Goal: Information Seeking & Learning: Learn about a topic

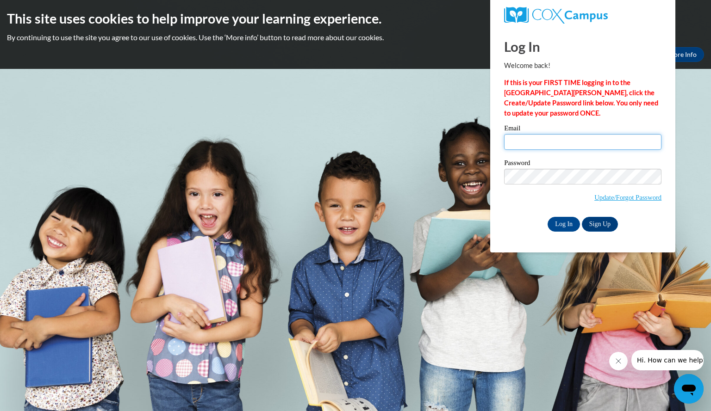
click at [529, 143] on input "Email" at bounding box center [582, 142] width 157 height 16
click at [497, 187] on div "Please enter your email! Please enter your password! Email Password Update/Forg…" at bounding box center [582, 178] width 171 height 106
click at [591, 139] on input "Email" at bounding box center [582, 142] width 157 height 16
type input "daileymelissa@aasd.k12.wi.us"
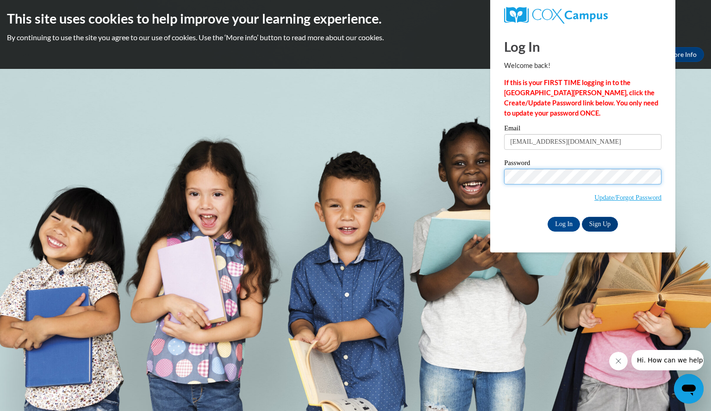
click at [0, 69] on com-1password-button at bounding box center [0, 69] width 0 height 0
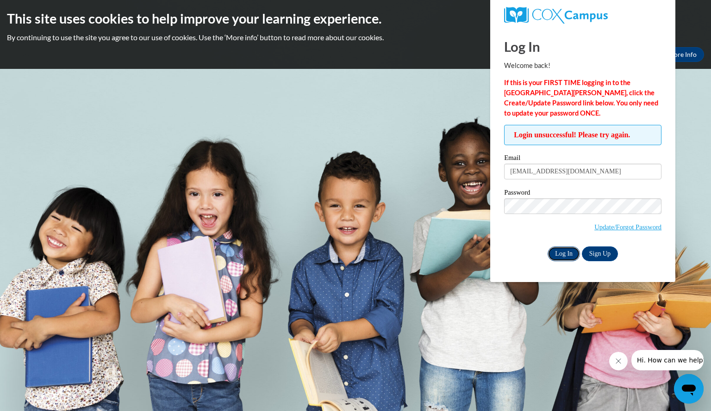
click at [566, 252] on input "Log In" at bounding box center [564, 254] width 32 height 15
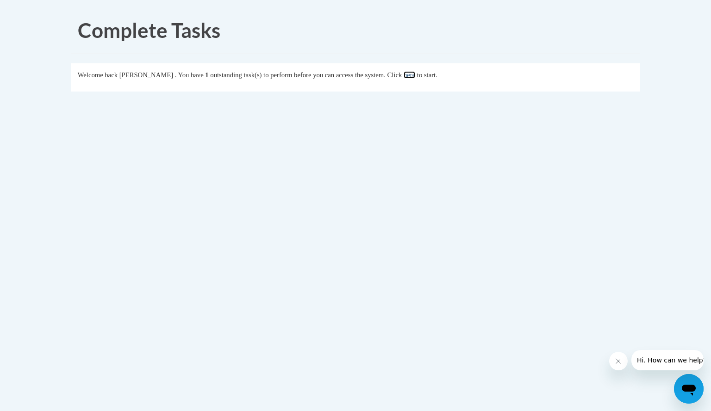
click at [415, 78] on link "here" at bounding box center [410, 74] width 12 height 7
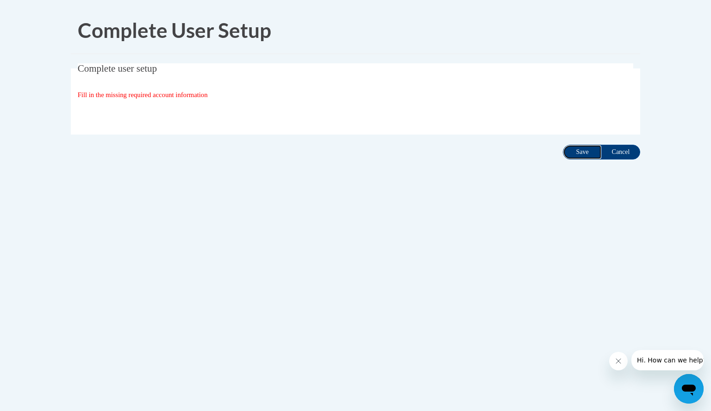
click at [586, 151] on input "Save" at bounding box center [582, 152] width 39 height 15
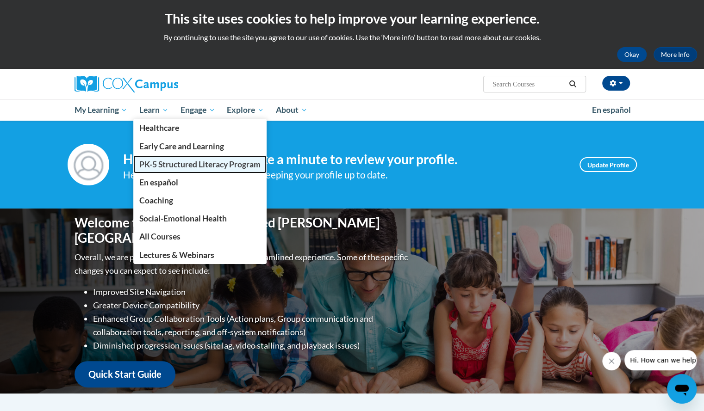
click at [168, 161] on span "PK-5 Structured Literacy Program" at bounding box center [199, 165] width 121 height 10
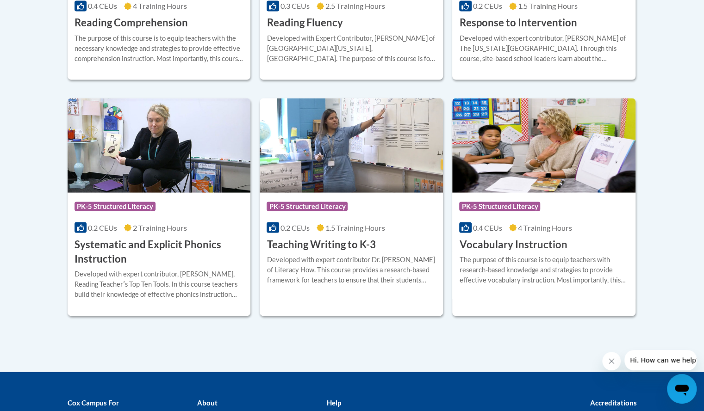
scroll to position [1023, 0]
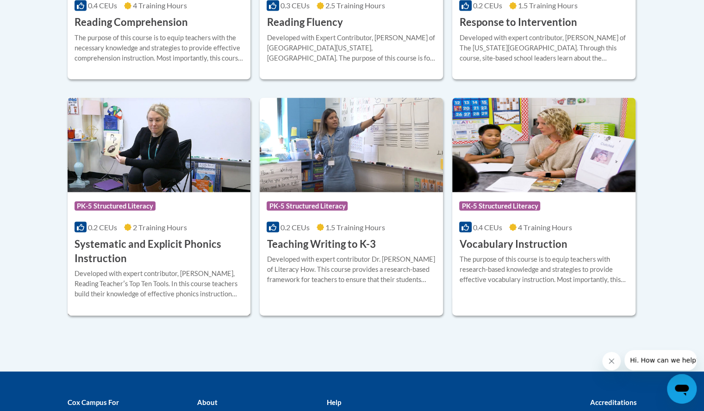
click at [135, 259] on h3 "Systematic and Explicit Phonics Instruction" at bounding box center [159, 251] width 169 height 29
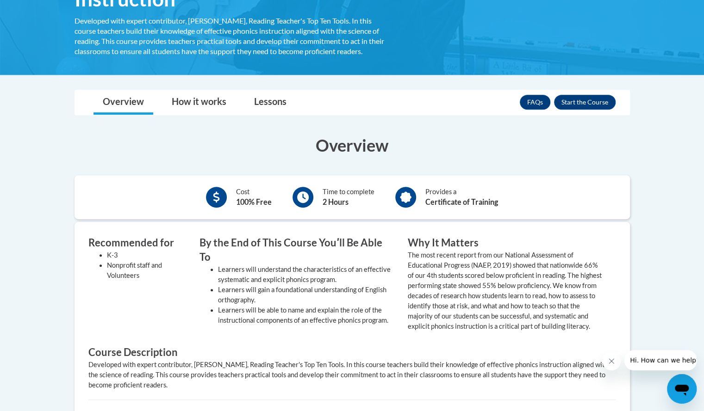
scroll to position [204, 0]
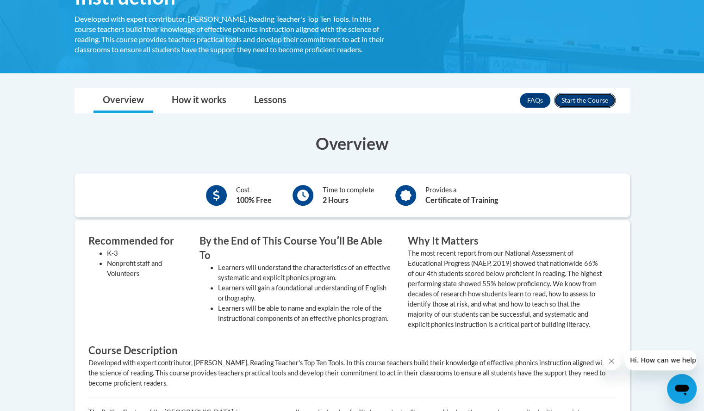
click at [573, 97] on button "Enroll" at bounding box center [585, 100] width 62 height 15
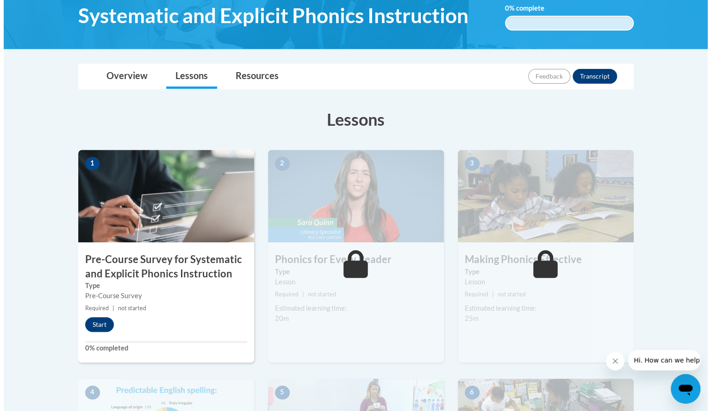
scroll to position [162, 0]
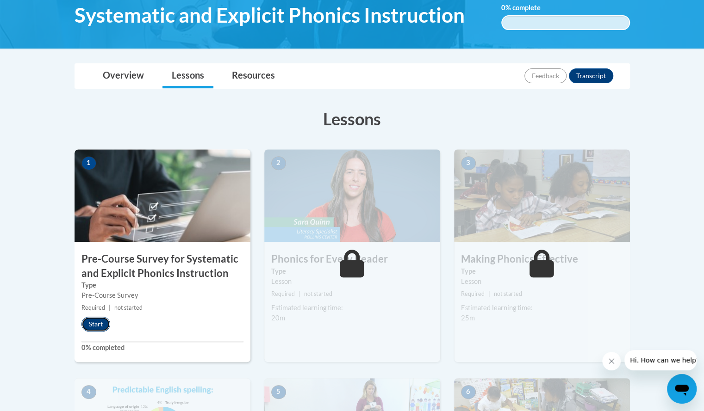
click at [92, 320] on button "Start" at bounding box center [95, 324] width 29 height 15
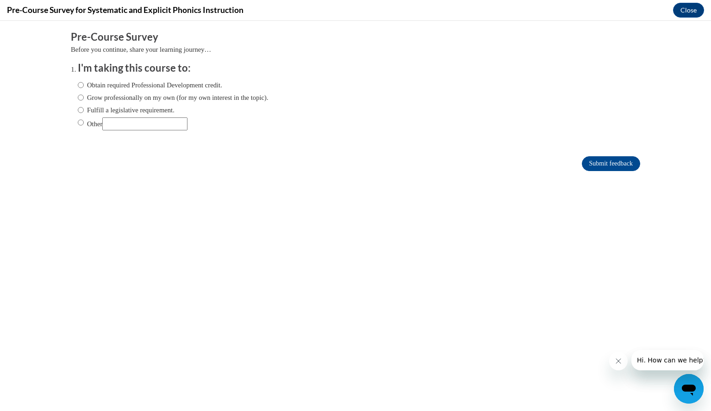
scroll to position [0, 0]
click at [78, 110] on input "Fulfill a legislative requirement." at bounding box center [81, 110] width 6 height 10
radio input "true"
click at [617, 161] on input "Submit feedback" at bounding box center [611, 163] width 58 height 15
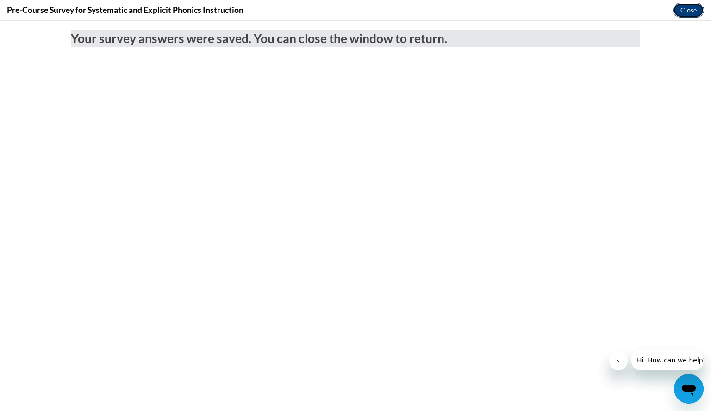
click at [685, 9] on button "Close" at bounding box center [688, 10] width 31 height 15
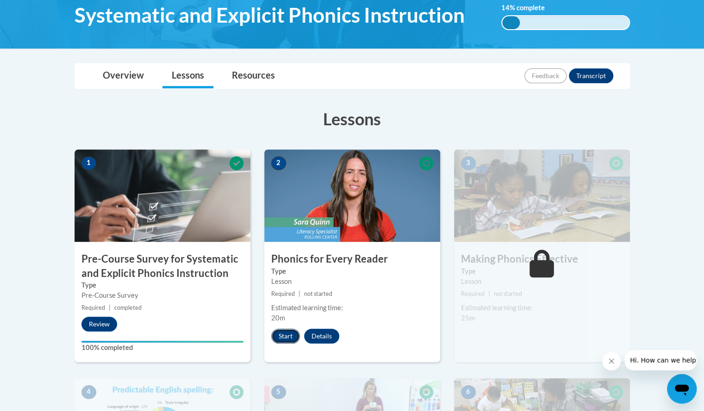
click at [284, 333] on button "Start" at bounding box center [285, 336] width 29 height 15
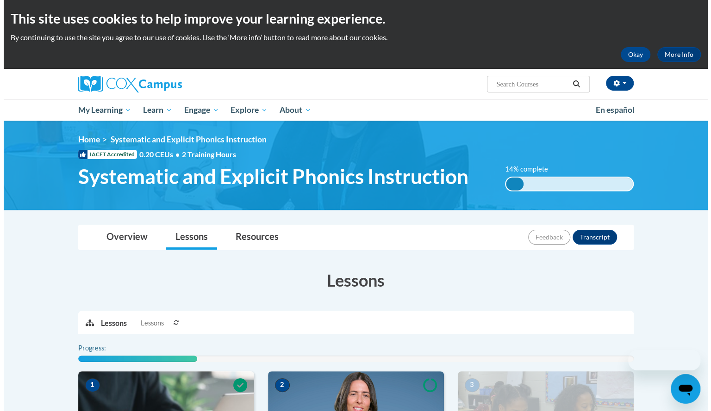
scroll to position [162, 0]
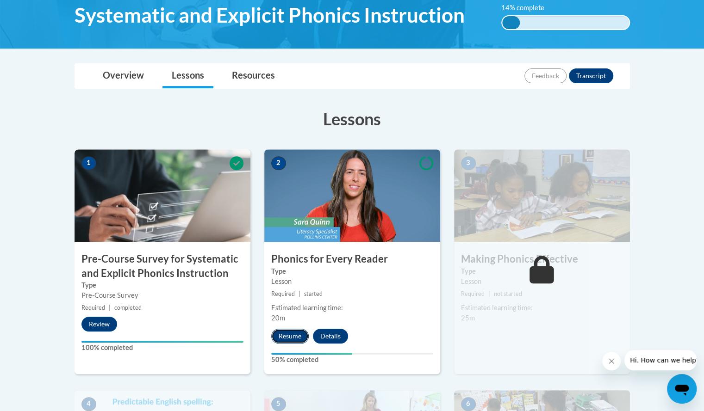
click at [286, 333] on button "Resume" at bounding box center [289, 336] width 37 height 15
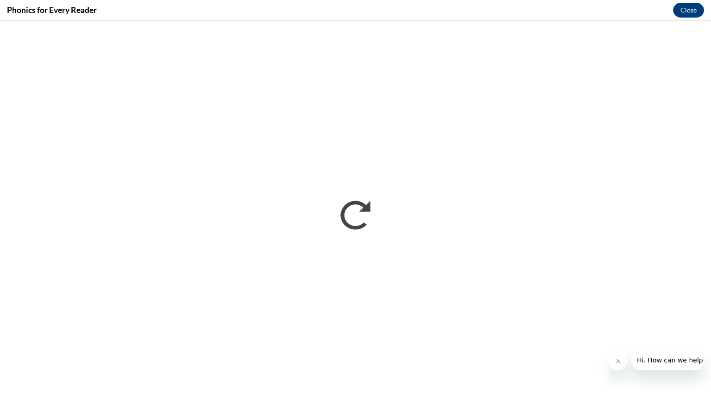
scroll to position [0, 0]
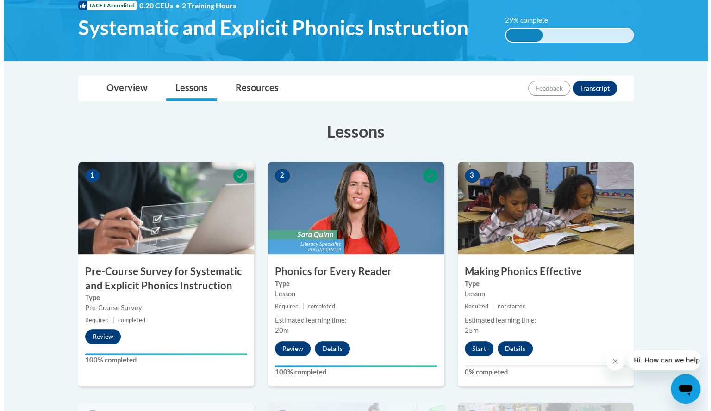
scroll to position [150, 0]
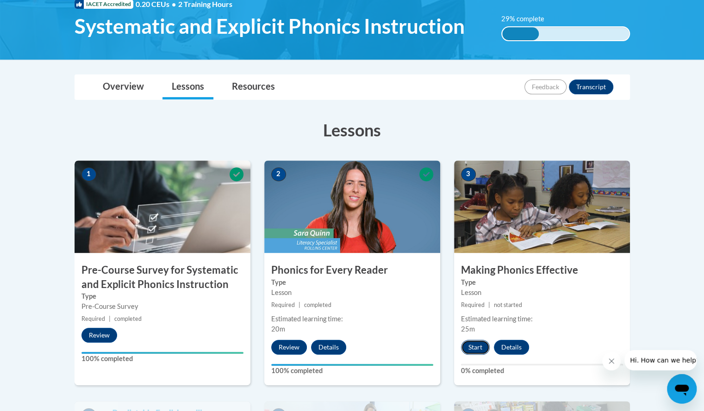
click at [477, 345] on button "Start" at bounding box center [475, 347] width 29 height 15
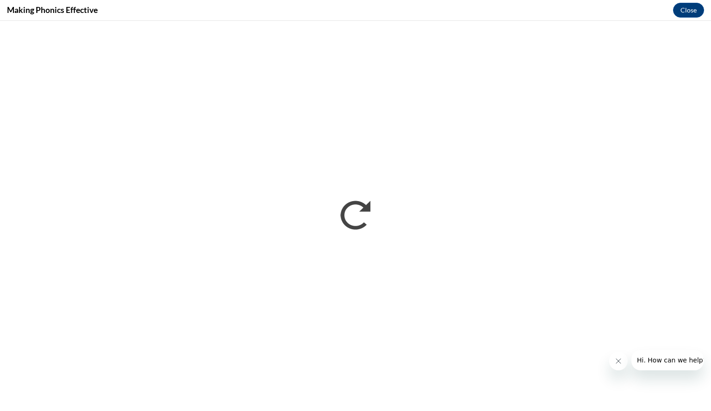
scroll to position [0, 0]
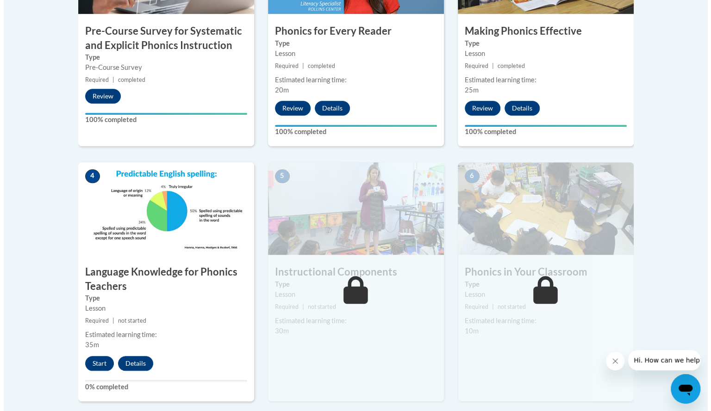
scroll to position [391, 0]
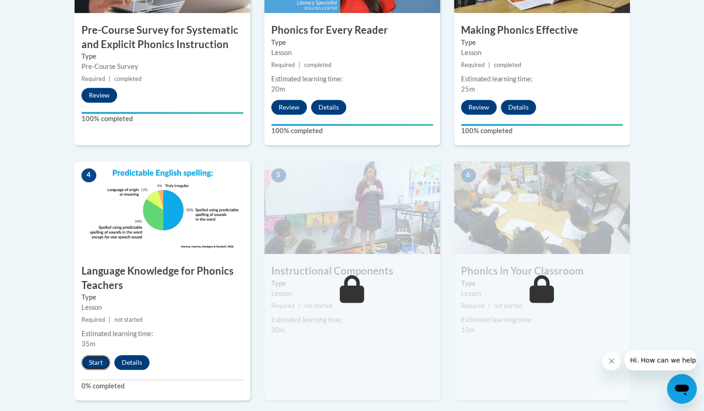
click button "Start"
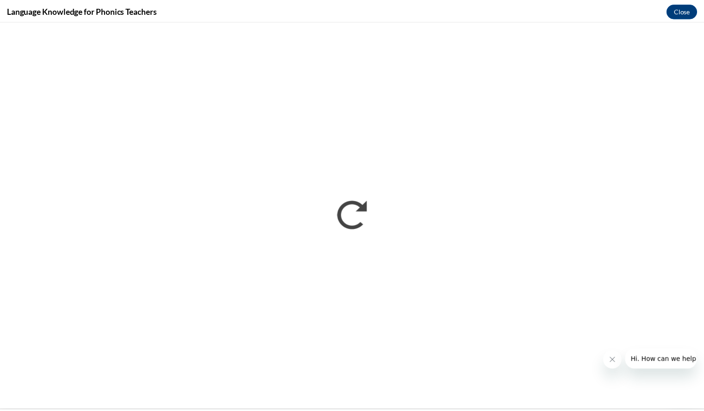
scroll to position [0, 0]
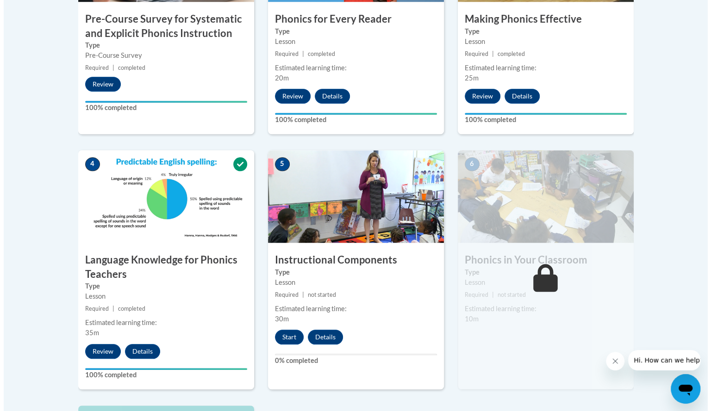
scroll to position [420, 0]
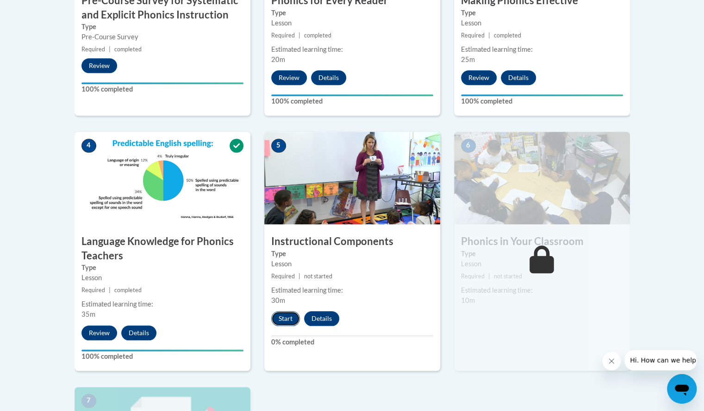
click at [287, 316] on button "Start" at bounding box center [285, 318] width 29 height 15
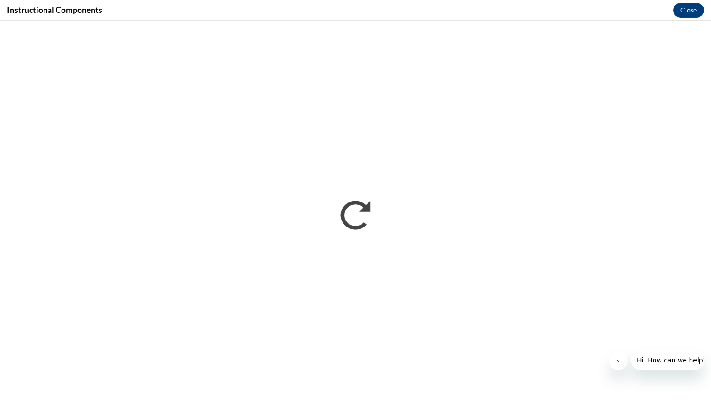
scroll to position [0, 0]
click at [599, 30] on iframe "</div></body> </html>" at bounding box center [355, 216] width 711 height 391
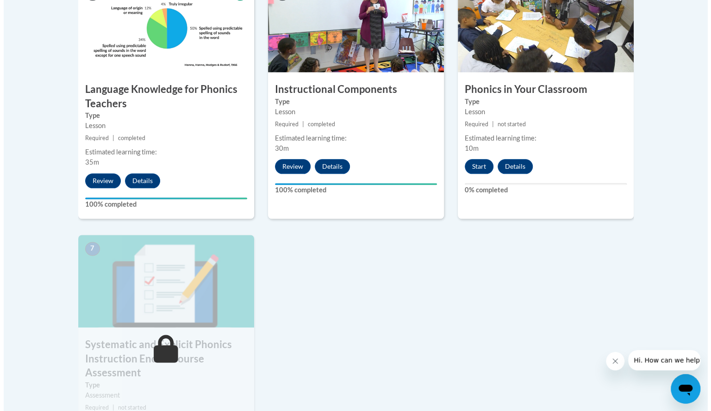
scroll to position [573, 0]
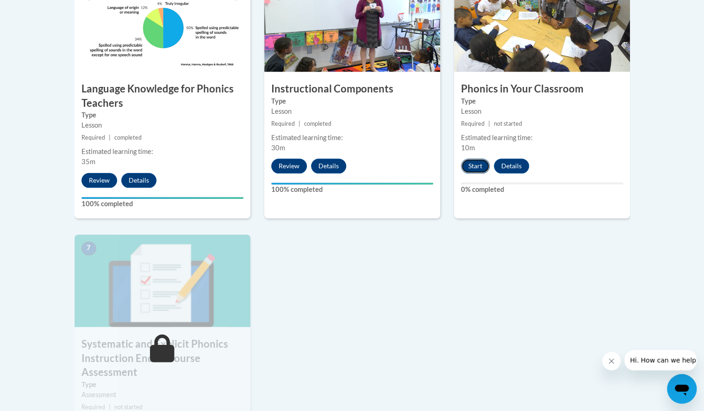
click at [477, 164] on button "Start" at bounding box center [475, 166] width 29 height 15
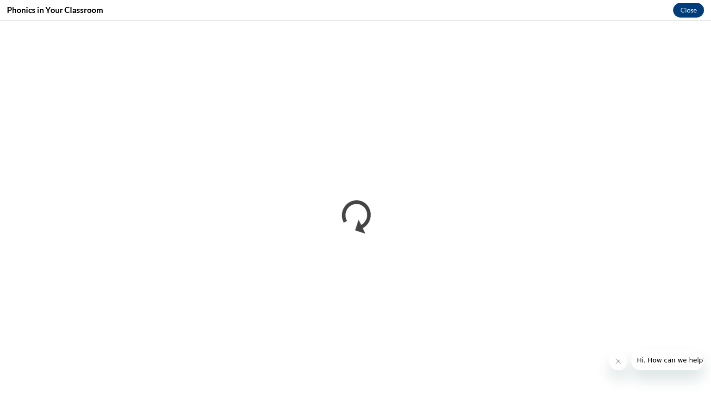
scroll to position [0, 0]
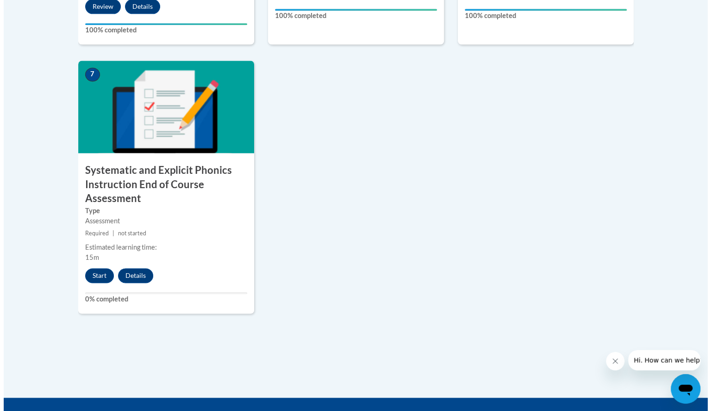
scroll to position [772, 0]
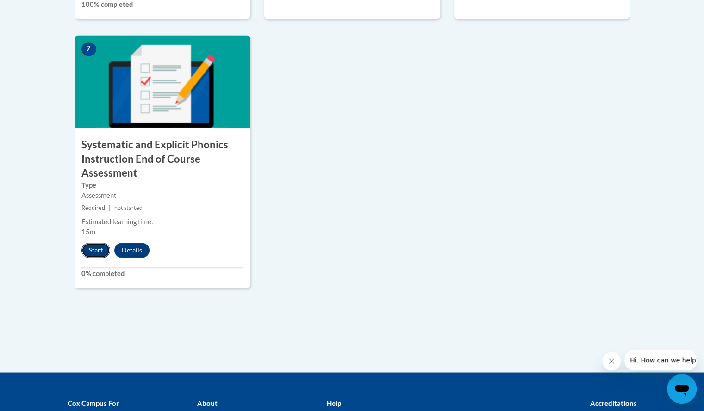
click at [86, 249] on button "Start" at bounding box center [95, 250] width 29 height 15
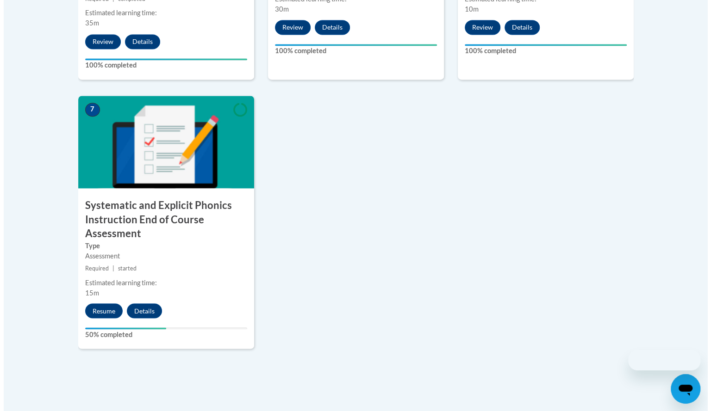
scroll to position [712, 0]
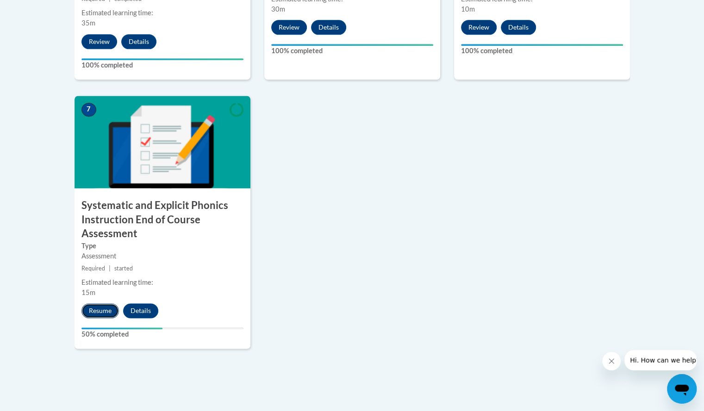
click at [104, 307] on button "Resume" at bounding box center [99, 311] width 37 height 15
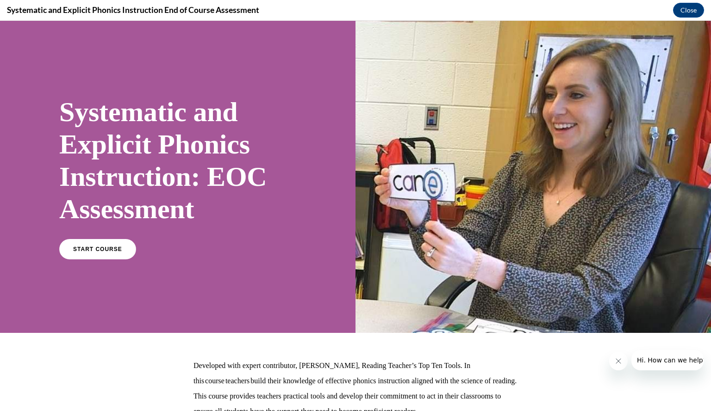
scroll to position [0, 0]
click at [123, 247] on link "START COURSE" at bounding box center [97, 249] width 81 height 21
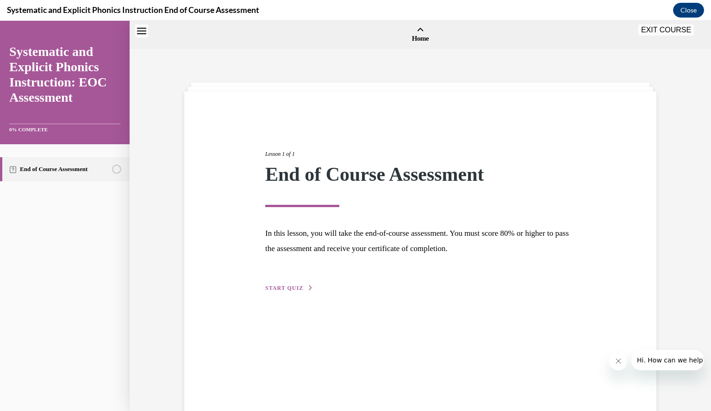
scroll to position [29, 0]
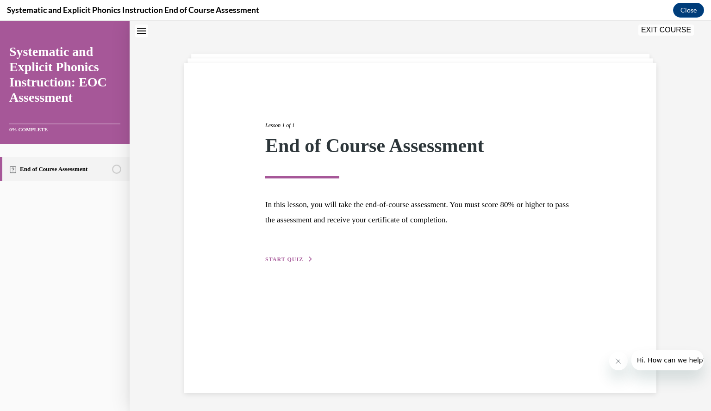
click at [295, 258] on span "START QUIZ" at bounding box center [284, 259] width 38 height 6
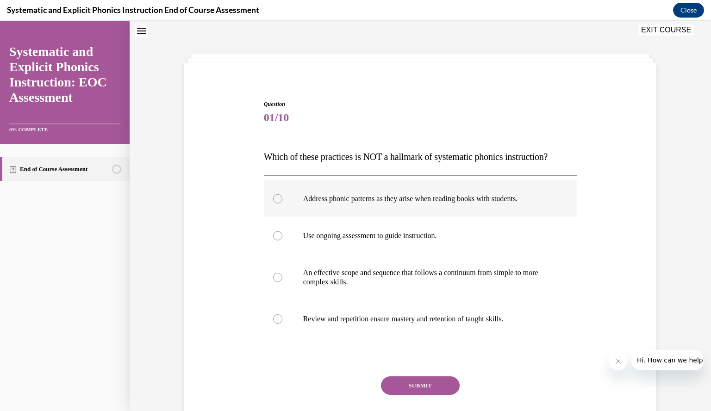
click at [322, 201] on p "Address phonic patterns as they arise when reading books with students." at bounding box center [428, 198] width 251 height 9
click at [417, 384] on button "SUBMIT" at bounding box center [420, 386] width 79 height 19
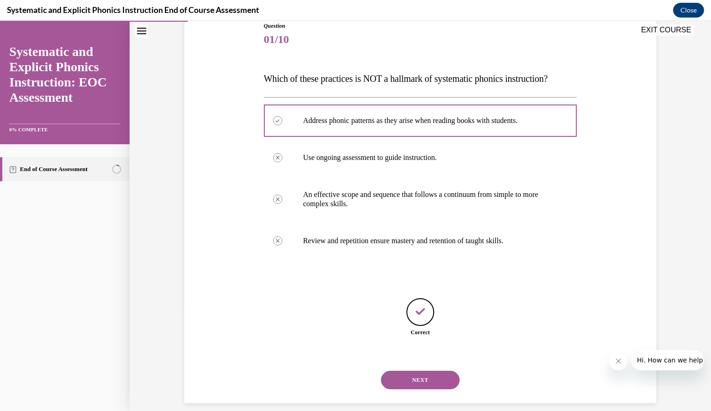
scroll to position [117, 0]
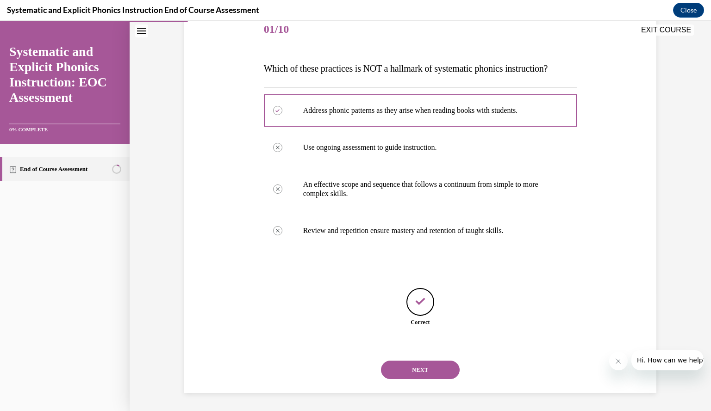
click at [416, 372] on button "NEXT" at bounding box center [420, 370] width 79 height 19
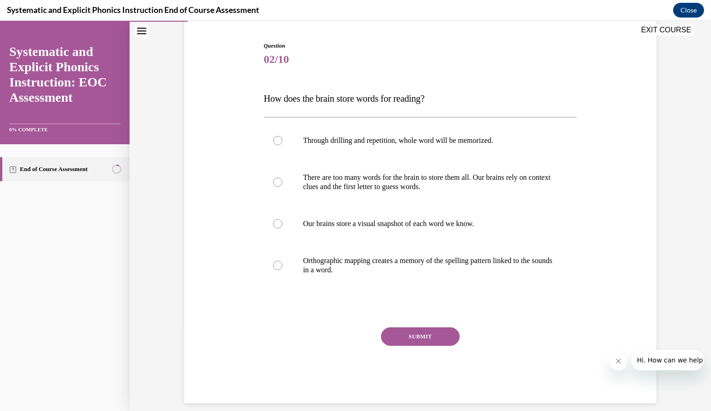
scroll to position [87, 0]
click at [380, 258] on p "Orthographic mapping creates a memory of the spelling pattern linked to the sou…" at bounding box center [428, 265] width 251 height 19
click at [402, 332] on button "SUBMIT" at bounding box center [420, 336] width 79 height 19
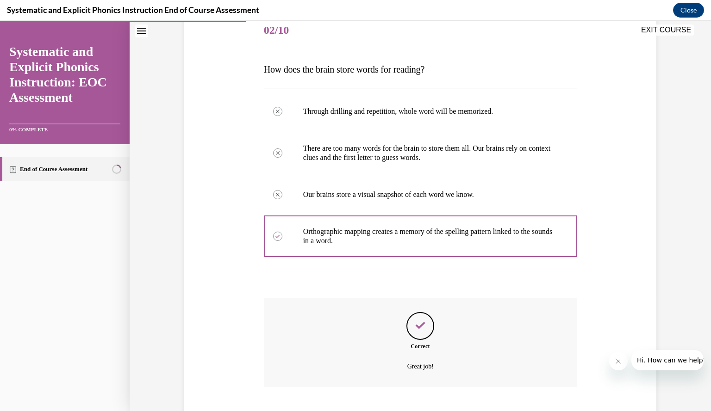
scroll to position [172, 0]
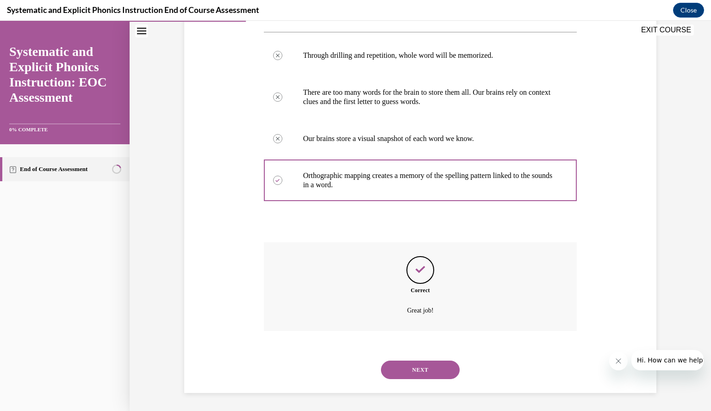
click at [406, 370] on button "NEXT" at bounding box center [420, 370] width 79 height 19
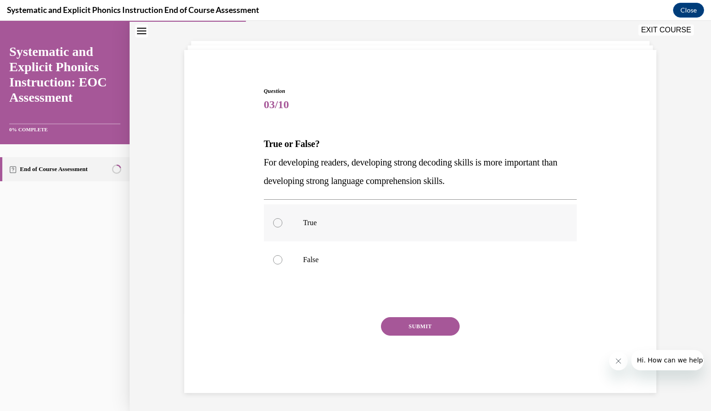
click at [315, 230] on div at bounding box center [420, 223] width 313 height 37
click at [403, 319] on button "SUBMIT" at bounding box center [420, 326] width 79 height 19
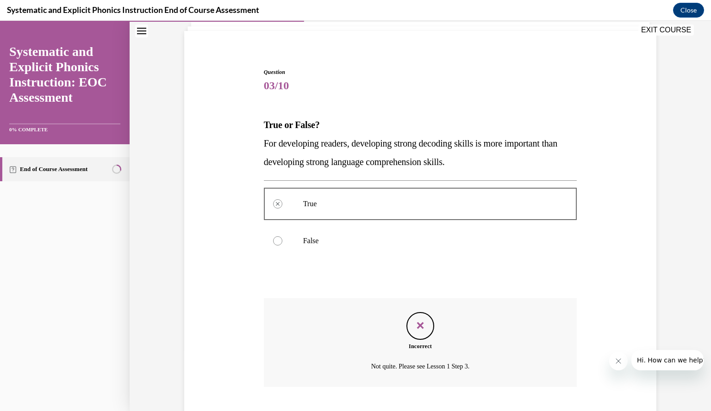
scroll to position [117, 0]
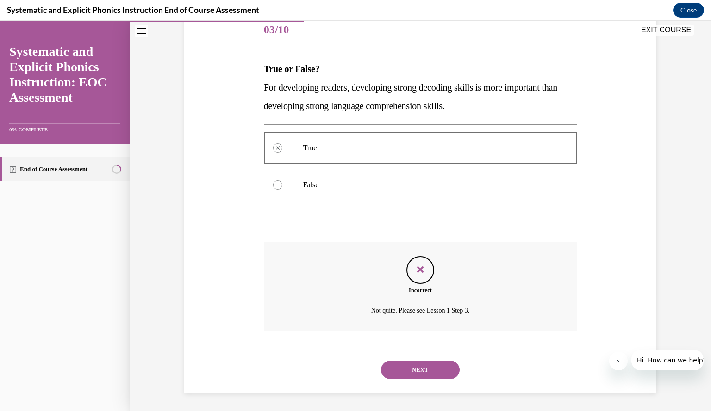
click at [273, 187] on div at bounding box center [277, 184] width 9 height 9
click at [422, 366] on button "NEXT" at bounding box center [420, 370] width 79 height 19
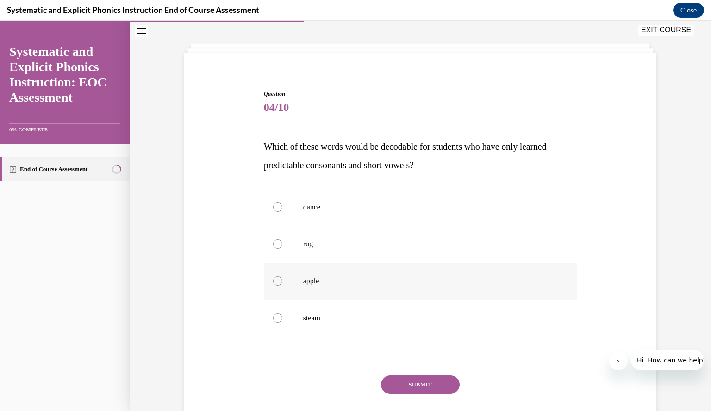
scroll to position [42, 0]
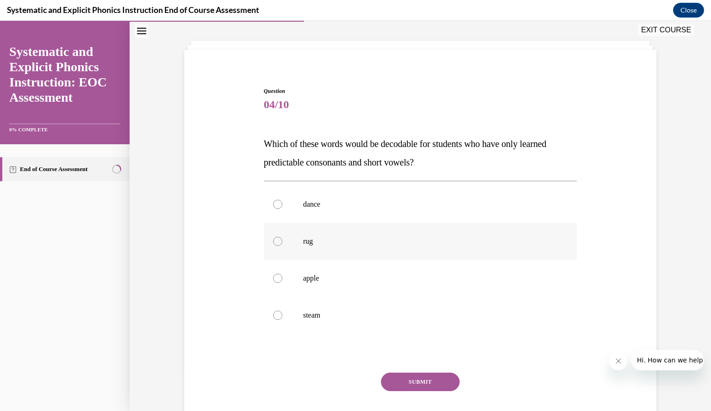
click at [366, 246] on p "rug" at bounding box center [428, 241] width 251 height 9
click at [411, 378] on button "SUBMIT" at bounding box center [420, 382] width 79 height 19
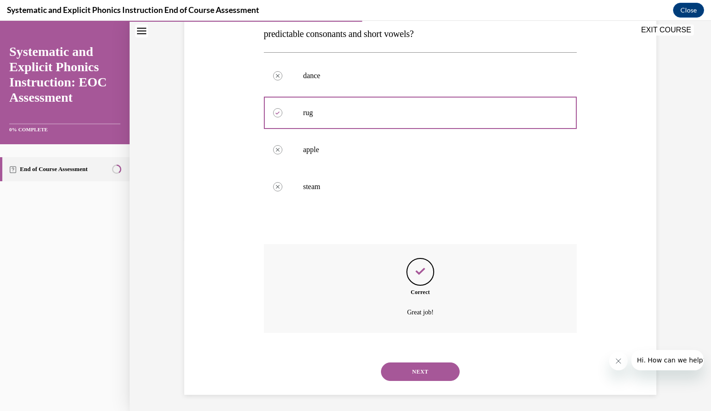
scroll to position [172, 0]
click at [411, 371] on button "NEXT" at bounding box center [420, 370] width 79 height 19
click at [0, 21] on div "SUBMIT NEXT" at bounding box center [0, 21] width 0 height 0
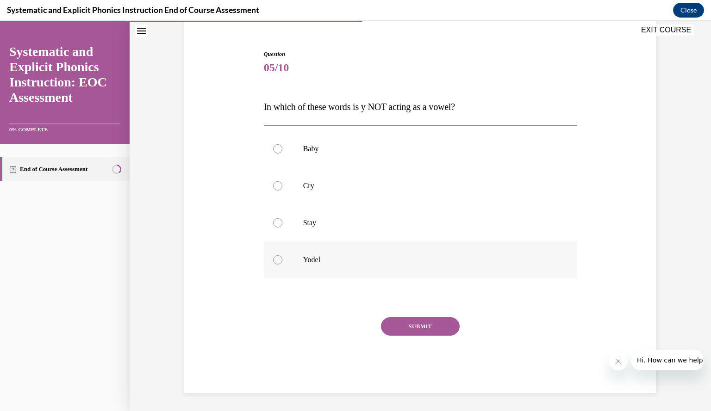
click at [309, 260] on p "Yodel" at bounding box center [428, 259] width 251 height 9
click at [405, 322] on button "SUBMIT" at bounding box center [420, 326] width 79 height 19
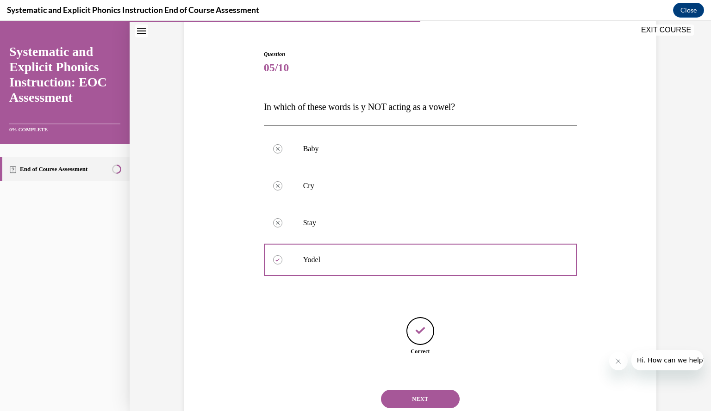
scroll to position [108, 0]
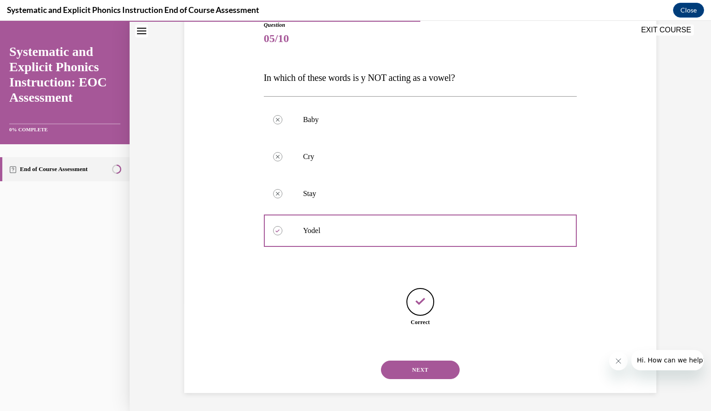
click at [406, 372] on button "NEXT" at bounding box center [420, 370] width 79 height 19
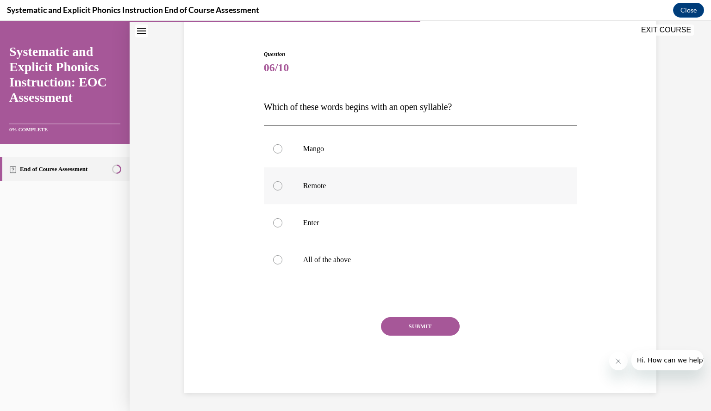
click at [307, 187] on p "Remote" at bounding box center [428, 185] width 251 height 9
click at [406, 323] on button "SUBMIT" at bounding box center [420, 326] width 79 height 19
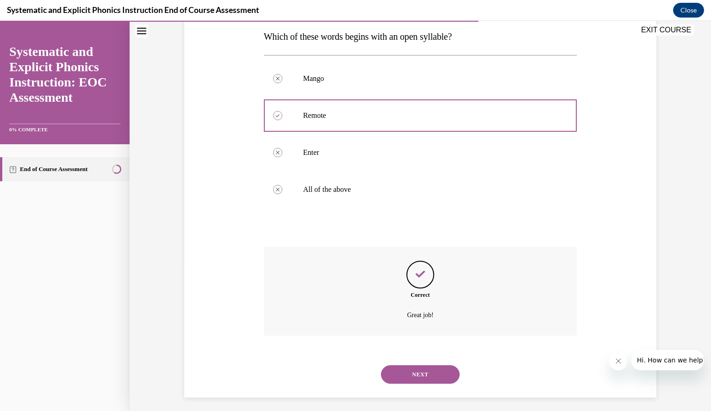
scroll to position [154, 0]
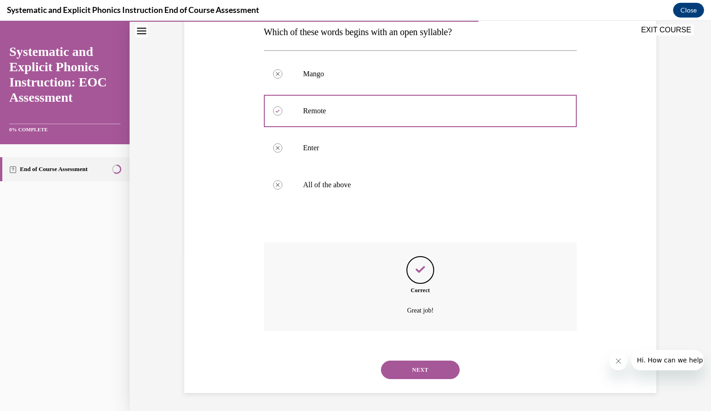
click at [411, 366] on button "NEXT" at bounding box center [420, 370] width 79 height 19
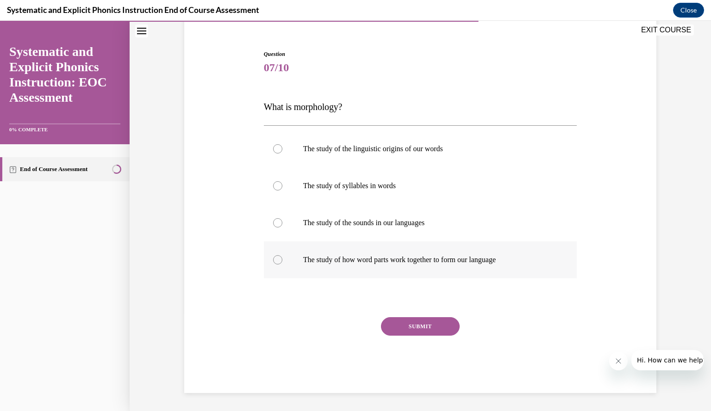
click at [367, 260] on p "The study of how word parts work together to form our language" at bounding box center [428, 259] width 251 height 9
click at [415, 324] on button "SUBMIT" at bounding box center [420, 326] width 79 height 19
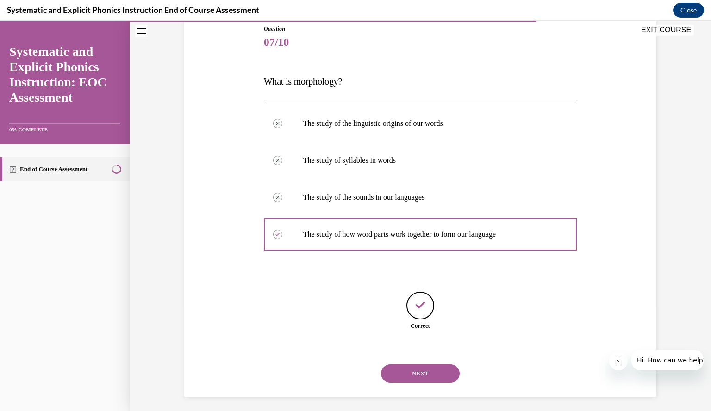
scroll to position [108, 0]
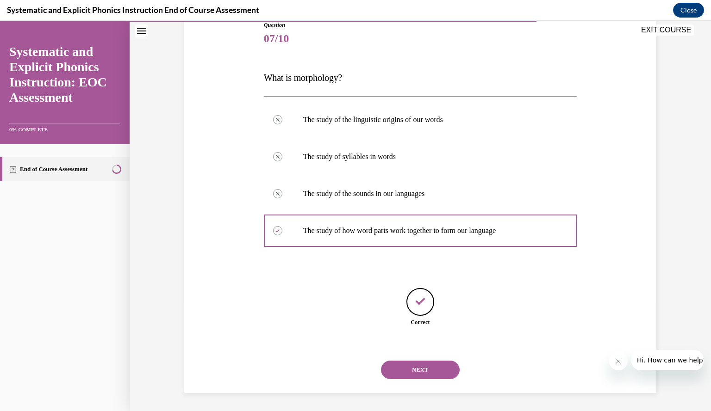
click at [413, 367] on button "NEXT" at bounding box center [420, 370] width 79 height 19
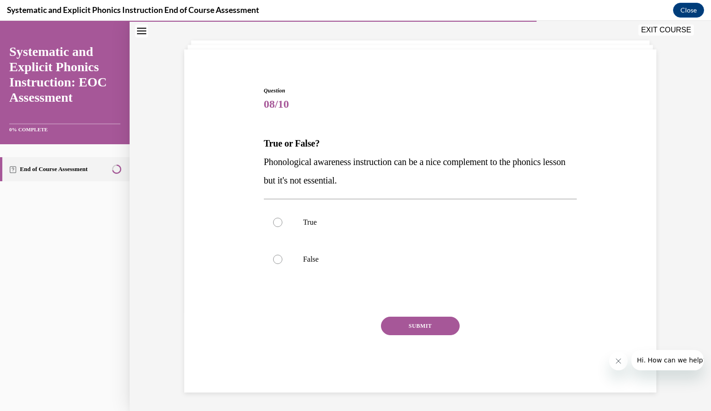
scroll to position [42, 0]
click at [295, 261] on div at bounding box center [420, 260] width 313 height 37
click at [398, 327] on button "SUBMIT" at bounding box center [420, 326] width 79 height 19
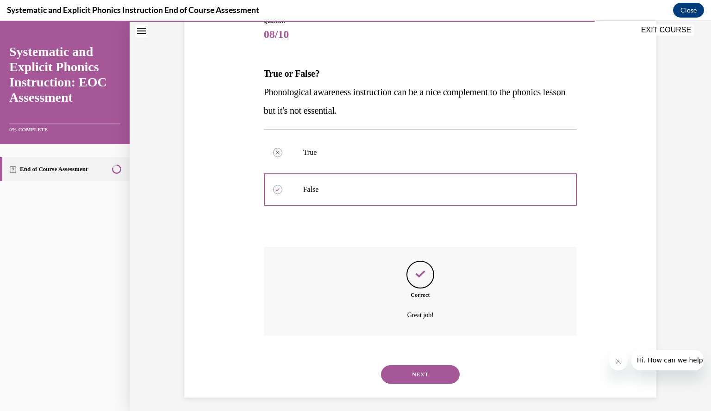
scroll to position [117, 0]
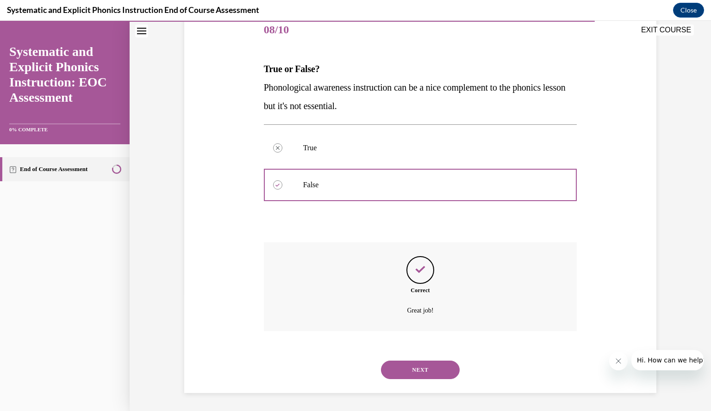
click at [405, 368] on button "NEXT" at bounding box center [420, 370] width 79 height 19
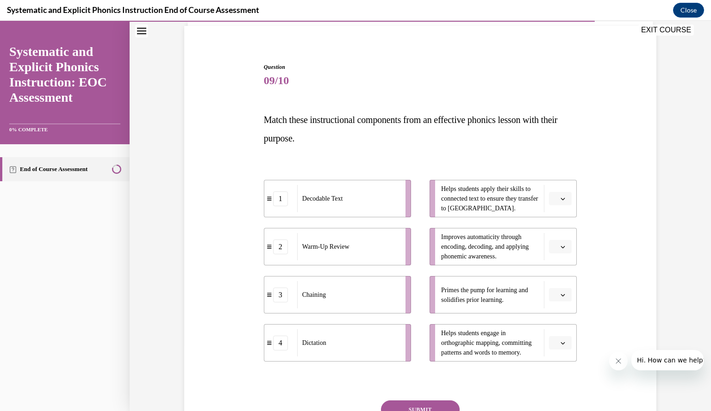
scroll to position [122, 0]
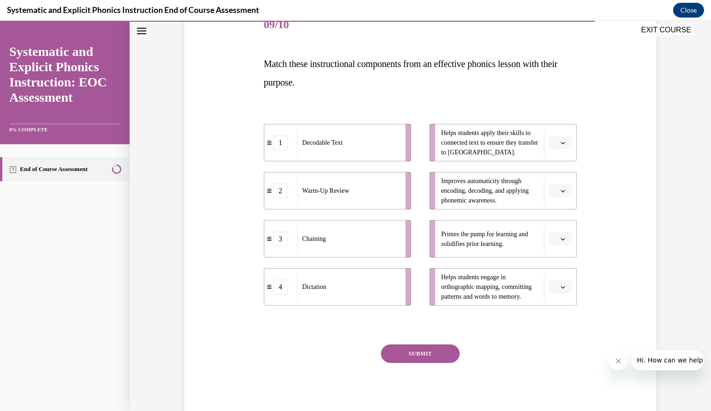
click at [561, 239] on icon "button" at bounding box center [563, 239] width 4 height 2
click at [556, 298] on div "2" at bounding box center [555, 296] width 23 height 19
click at [560, 189] on icon "button" at bounding box center [562, 191] width 5 height 5
click at [554, 263] on span "3" at bounding box center [553, 266] width 3 height 7
click at [562, 143] on span "button" at bounding box center [563, 143] width 6 height 6
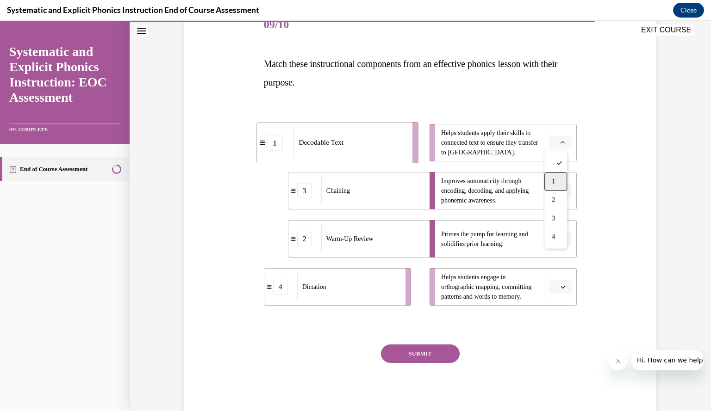
click at [557, 181] on div "1" at bounding box center [555, 182] width 23 height 19
click at [554, 287] on span "Please select an option" at bounding box center [555, 287] width 3 height 9
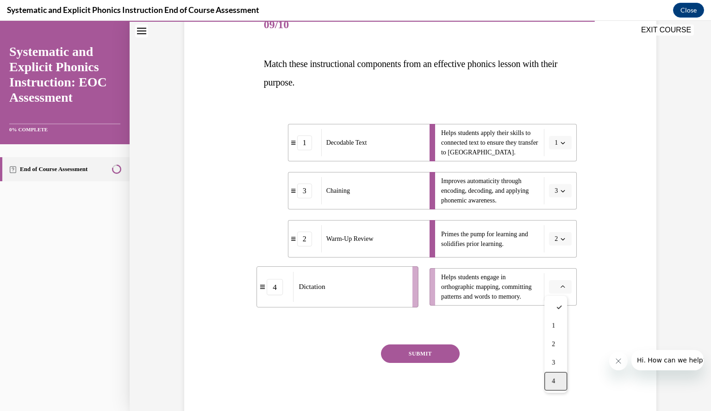
click at [553, 382] on span "4" at bounding box center [553, 381] width 3 height 7
click at [435, 352] on button "SUBMIT" at bounding box center [420, 354] width 79 height 19
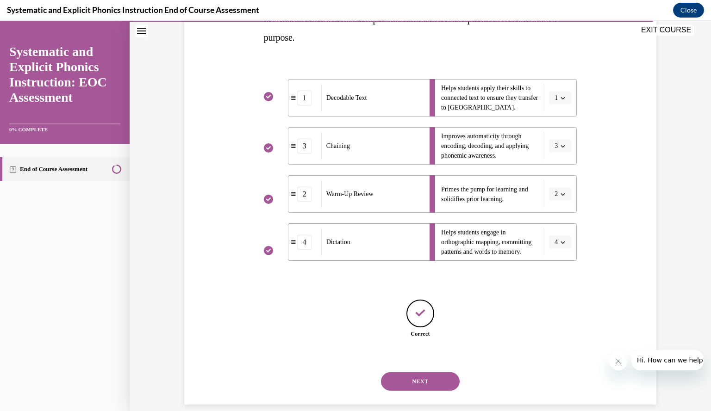
scroll to position [178, 0]
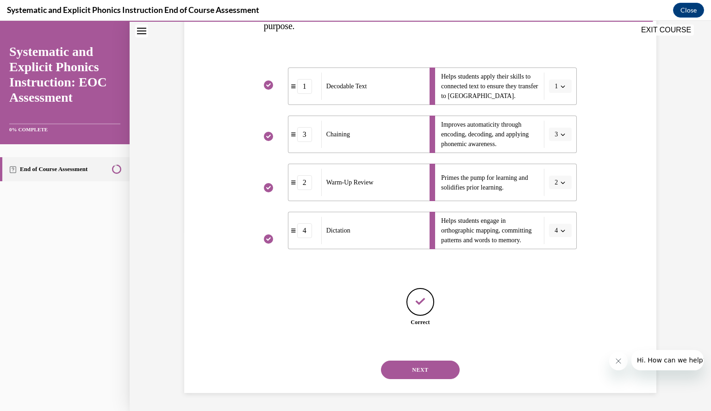
click at [433, 367] on button "NEXT" at bounding box center [420, 370] width 79 height 19
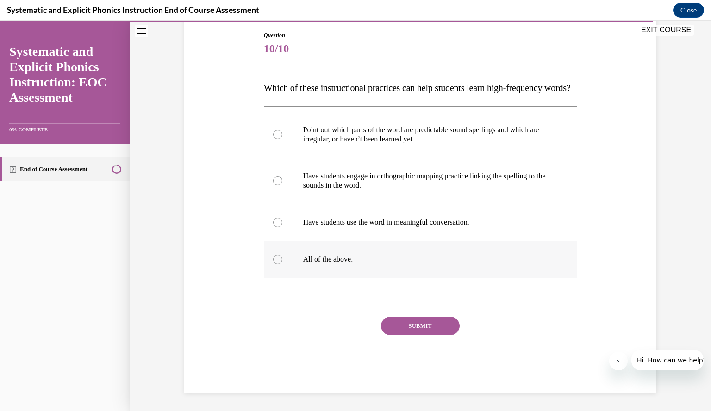
click at [334, 264] on p "All of the above." at bounding box center [428, 259] width 251 height 9
click at [415, 336] on button "SUBMIT" at bounding box center [420, 326] width 79 height 19
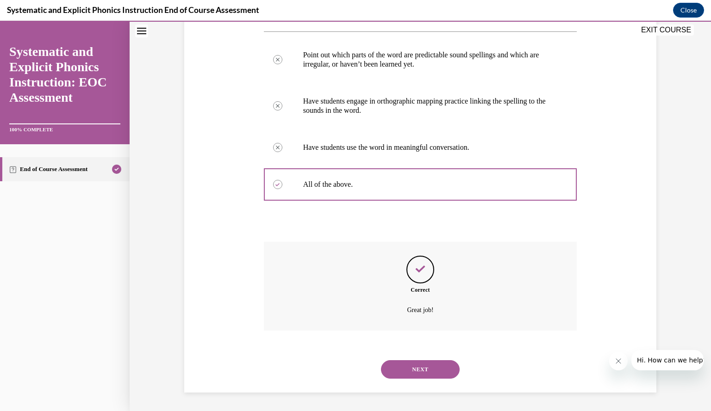
scroll to position [191, 0]
click at [414, 367] on button "NEXT" at bounding box center [420, 370] width 79 height 19
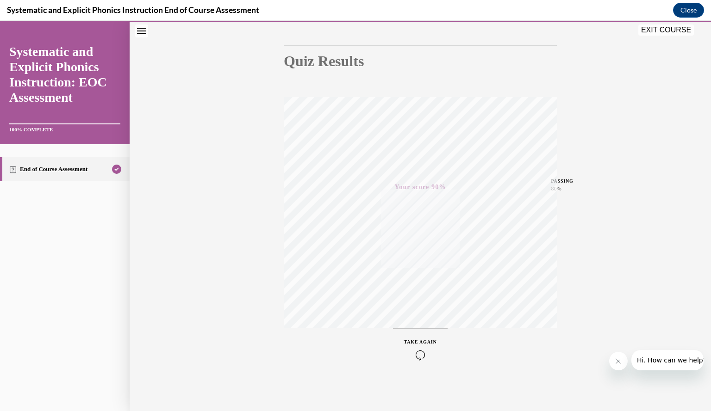
click at [658, 27] on button "EXIT COURSE" at bounding box center [666, 30] width 56 height 11
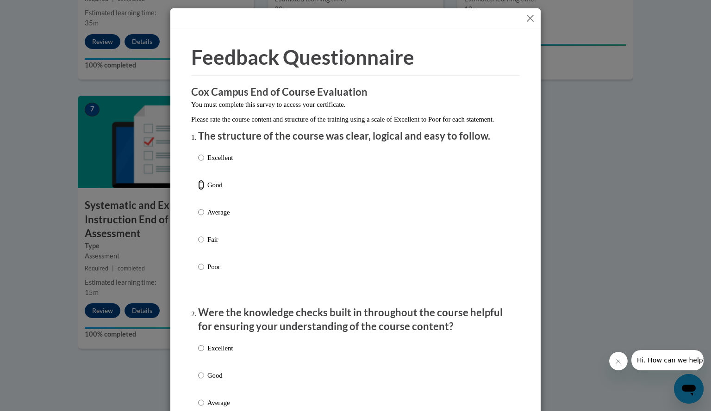
click at [198, 190] on input "Good" at bounding box center [201, 185] width 6 height 10
radio input "true"
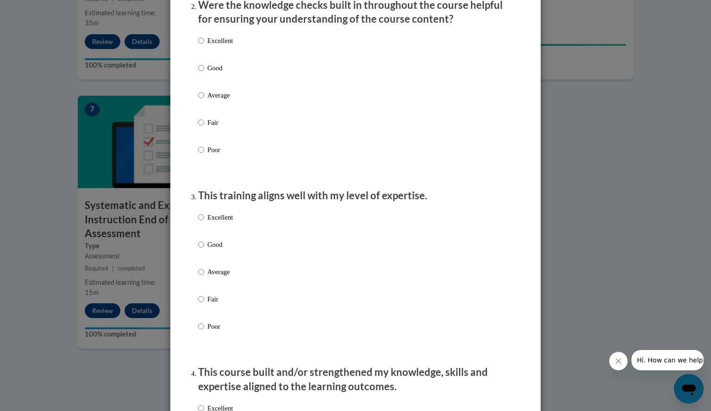
scroll to position [311, 0]
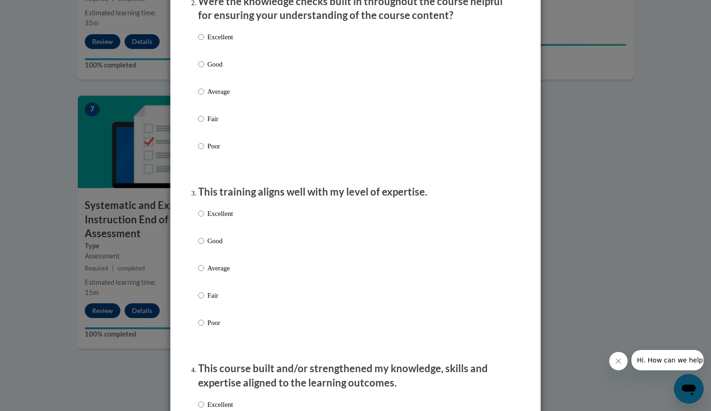
click at [202, 74] on label "Good" at bounding box center [215, 71] width 35 height 25
click at [202, 69] on input "Good" at bounding box center [201, 64] width 6 height 10
radio input "true"
click at [202, 251] on label "Good" at bounding box center [215, 248] width 35 height 25
click at [202, 246] on input "Good" at bounding box center [201, 241] width 6 height 10
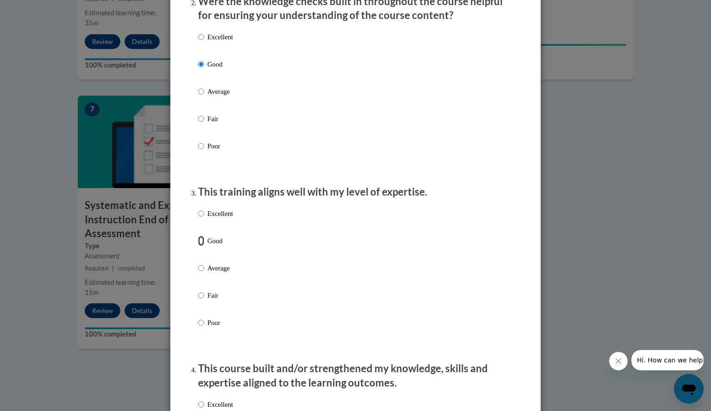
radio input "true"
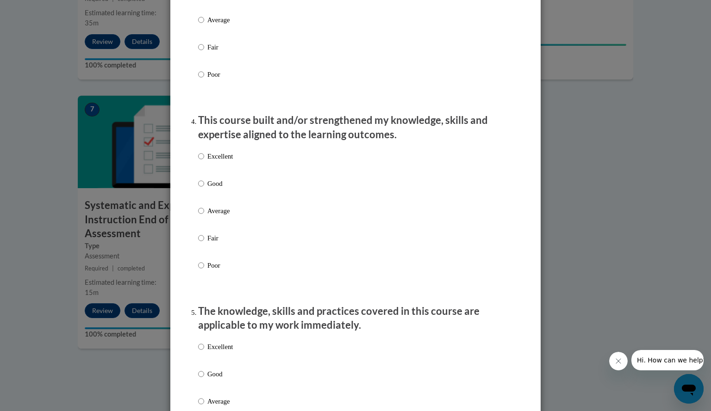
scroll to position [567, 0]
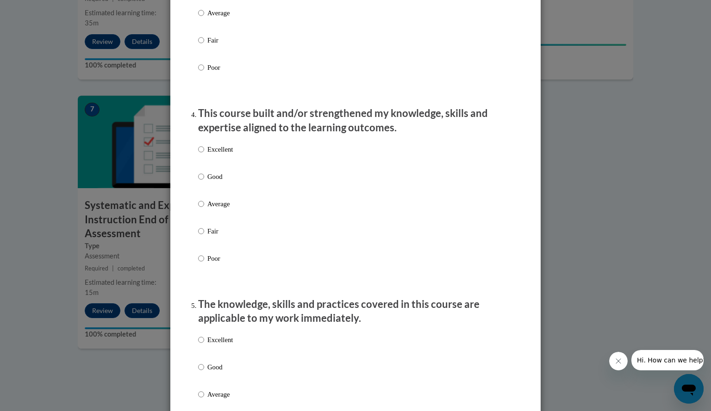
click at [211, 182] on p "Good" at bounding box center [219, 177] width 25 height 10
click at [204, 182] on input "Good" at bounding box center [201, 177] width 6 height 10
radio input "true"
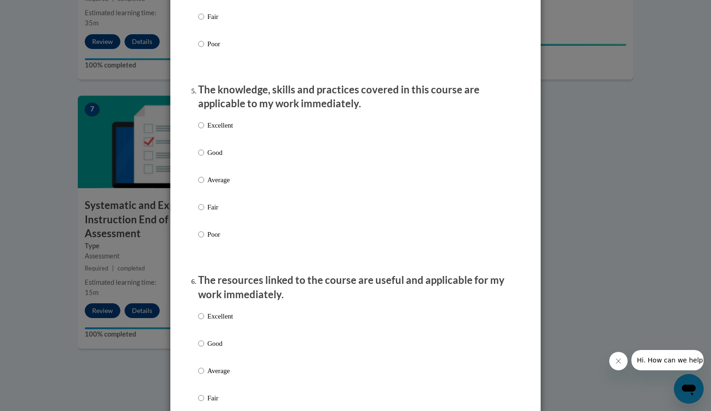
scroll to position [786, 0]
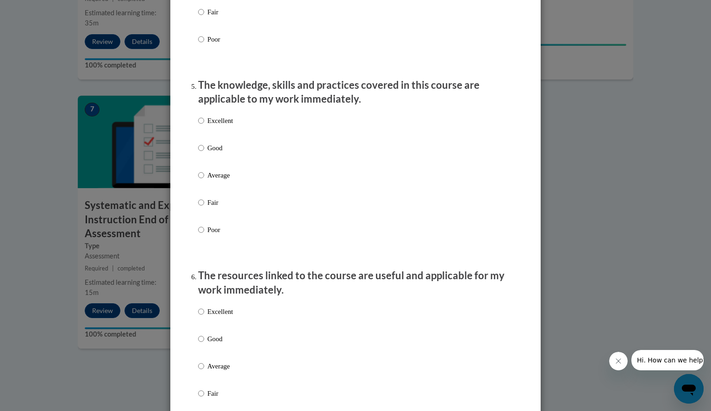
click at [213, 152] on p "Good" at bounding box center [219, 148] width 25 height 10
click at [204, 152] on input "Good" at bounding box center [201, 148] width 6 height 10
radio input "true"
click at [208, 344] on p "Good" at bounding box center [219, 339] width 25 height 10
click at [204, 344] on input "Good" at bounding box center [201, 339] width 6 height 10
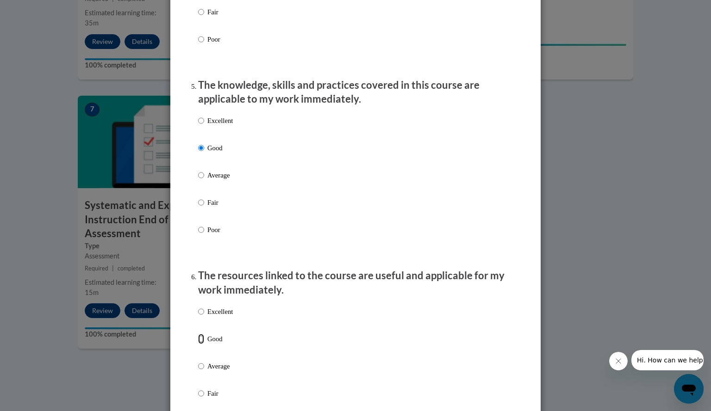
radio input "true"
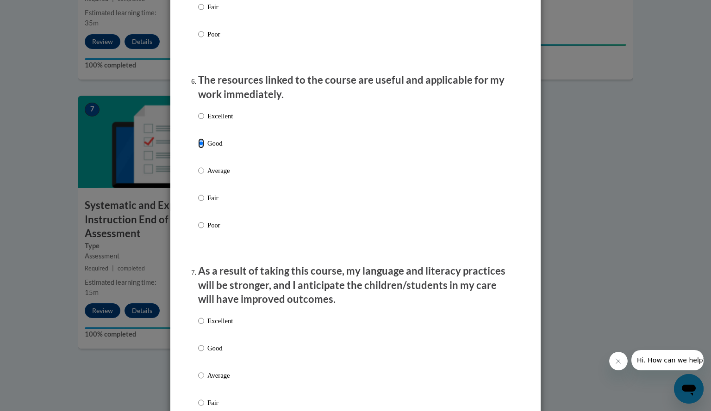
scroll to position [983, 0]
click at [208, 353] on p "Good" at bounding box center [219, 348] width 25 height 10
click at [204, 353] on input "Good" at bounding box center [201, 348] width 6 height 10
radio input "true"
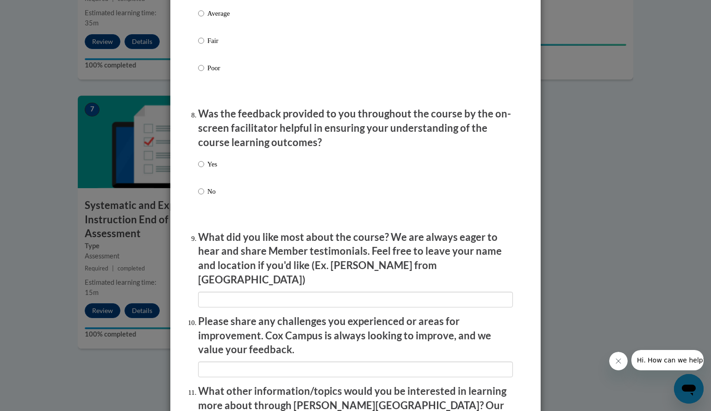
scroll to position [1345, 0]
click at [208, 168] on p "Yes" at bounding box center [212, 163] width 10 height 10
click at [204, 168] on input "Yes" at bounding box center [201, 163] width 6 height 10
radio input "true"
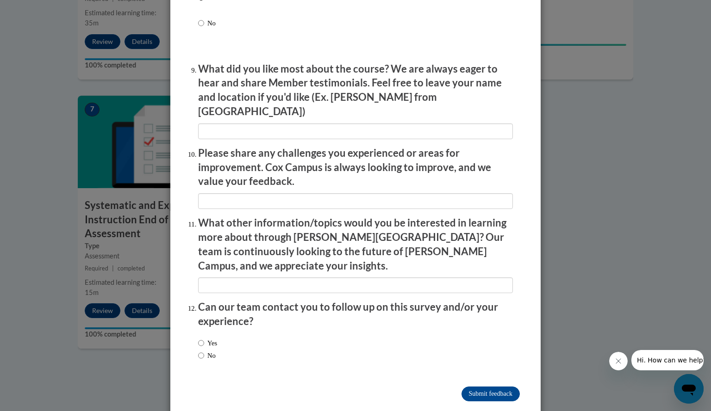
scroll to position [1513, 0]
click at [461, 387] on input "Submit feedback" at bounding box center [490, 394] width 58 height 15
